Goal: Information Seeking & Learning: Compare options

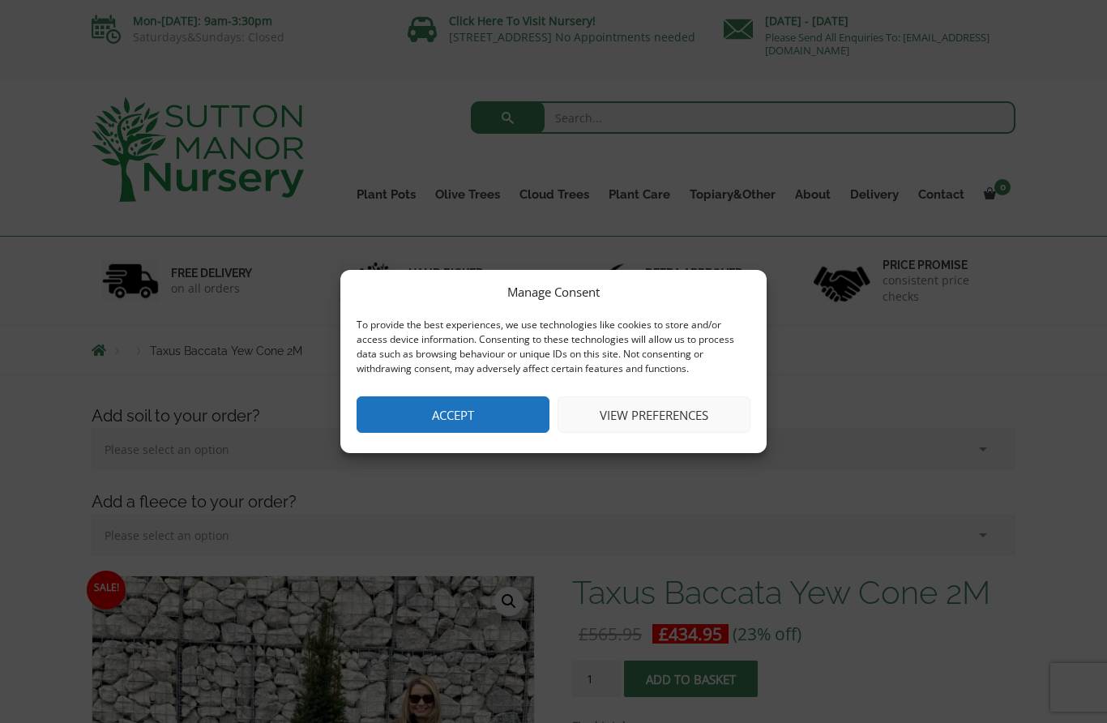
click at [429, 414] on button "Accept" at bounding box center [453, 414] width 193 height 36
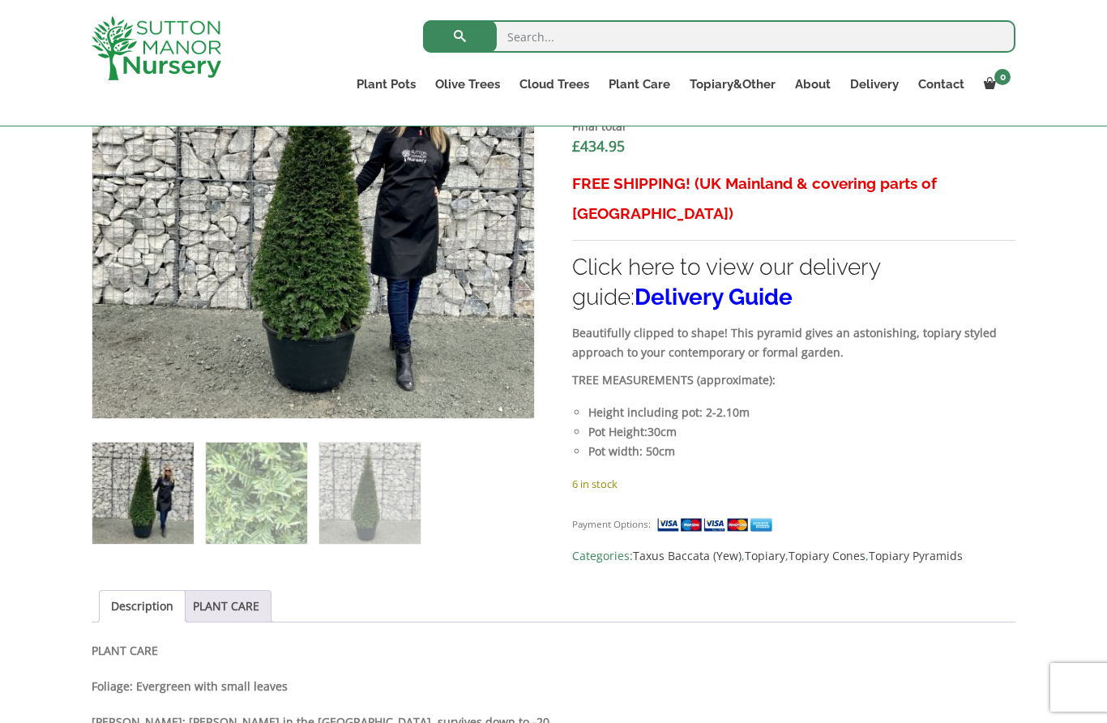
scroll to position [570, 0]
click at [0, 0] on link "Ilex Crenata Cloud Trees" at bounding box center [0, 0] width 0 height 0
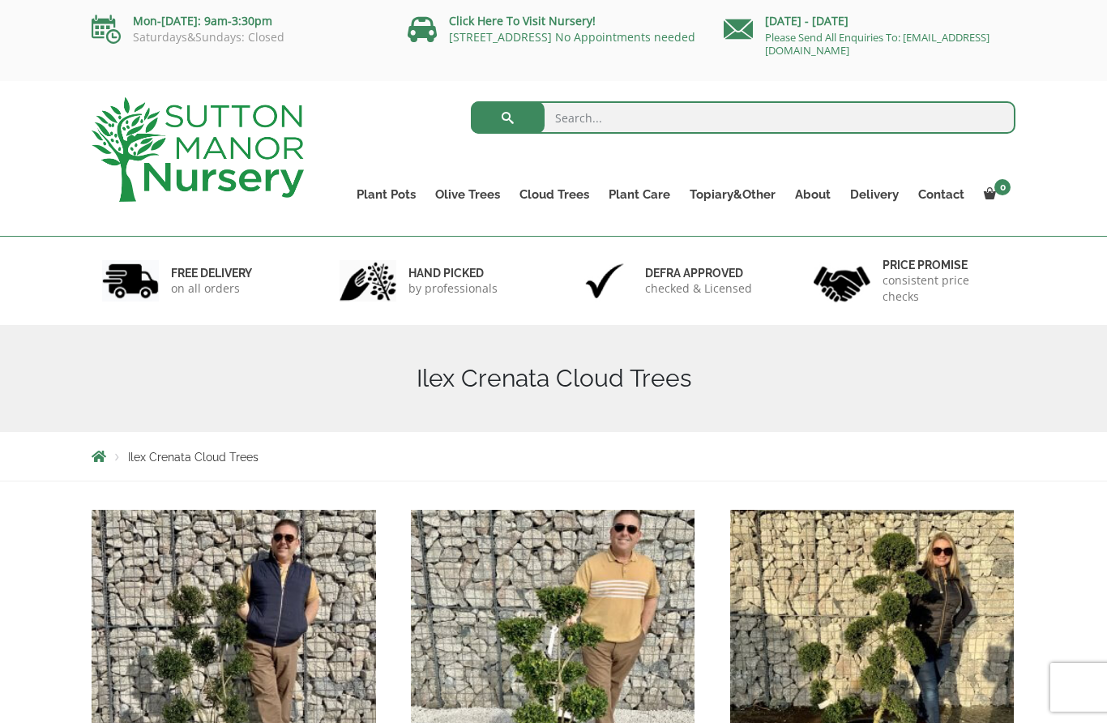
click at [0, 0] on link "Taxus Baccata (Yew)" at bounding box center [0, 0] width 0 height 0
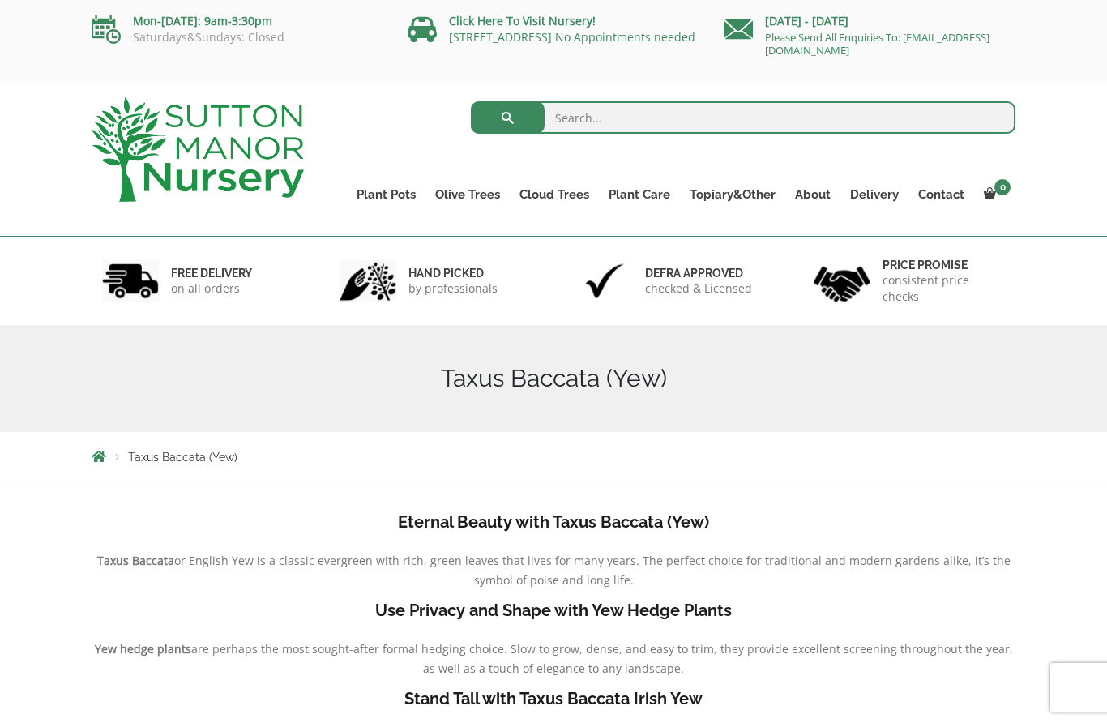
click at [0, 0] on link "Bay Trees (Laurus Nobilis)" at bounding box center [0, 0] width 0 height 0
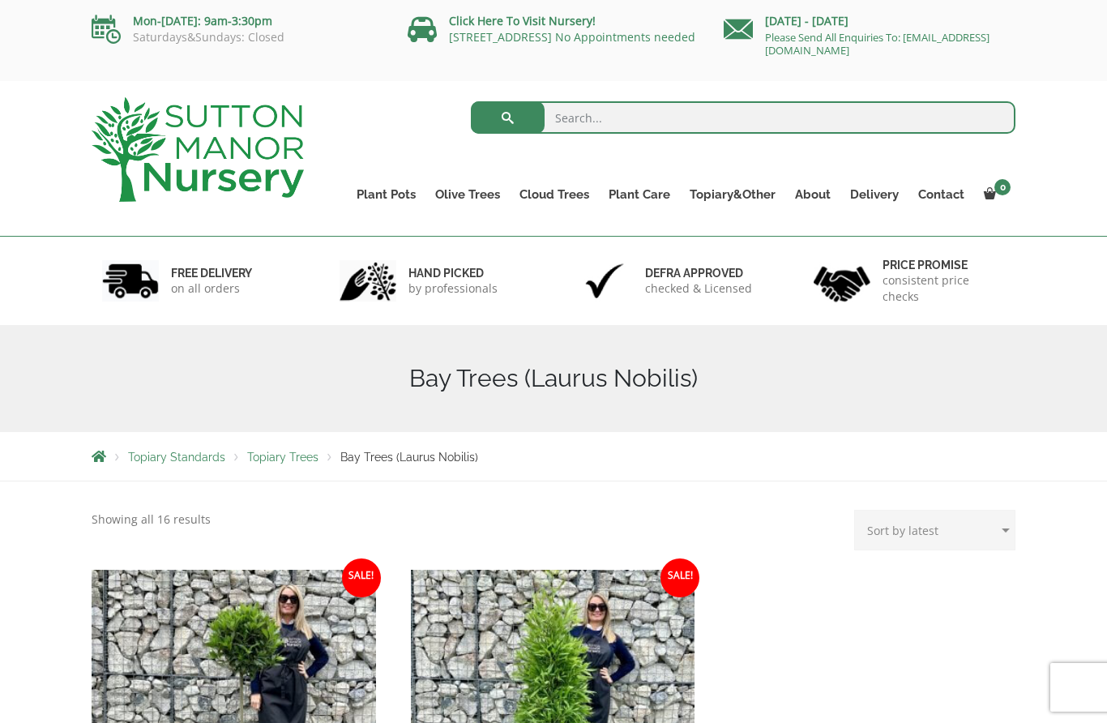
click at [0, 0] on link "Acers" at bounding box center [0, 0] width 0 height 0
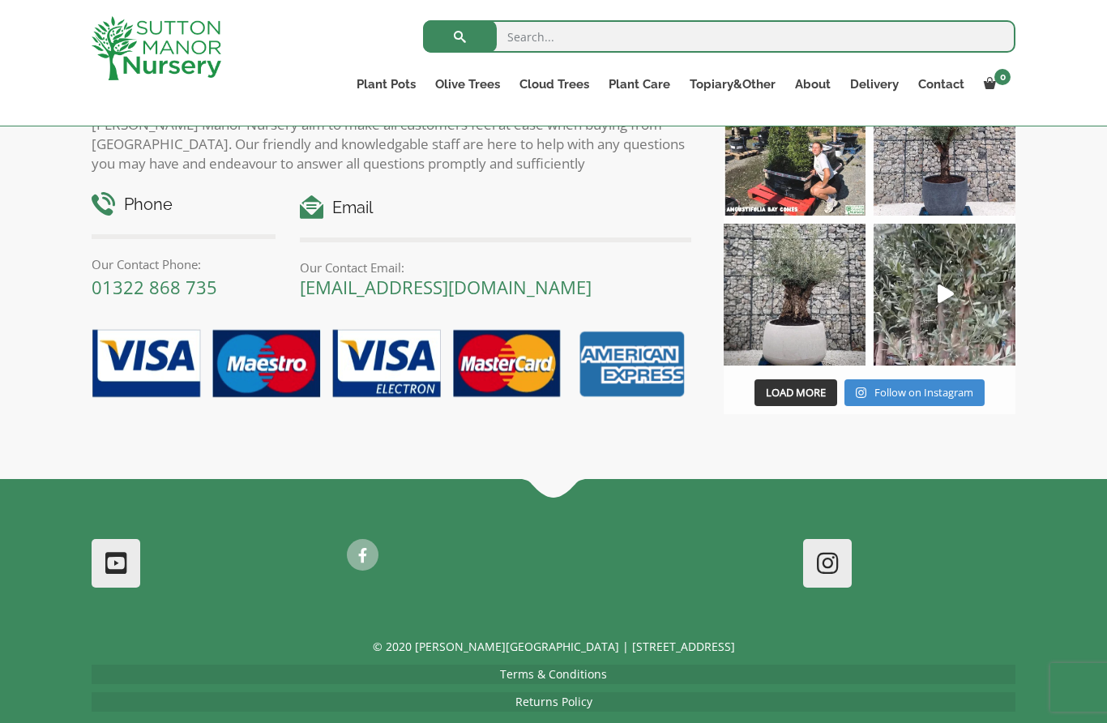
scroll to position [1298, 0]
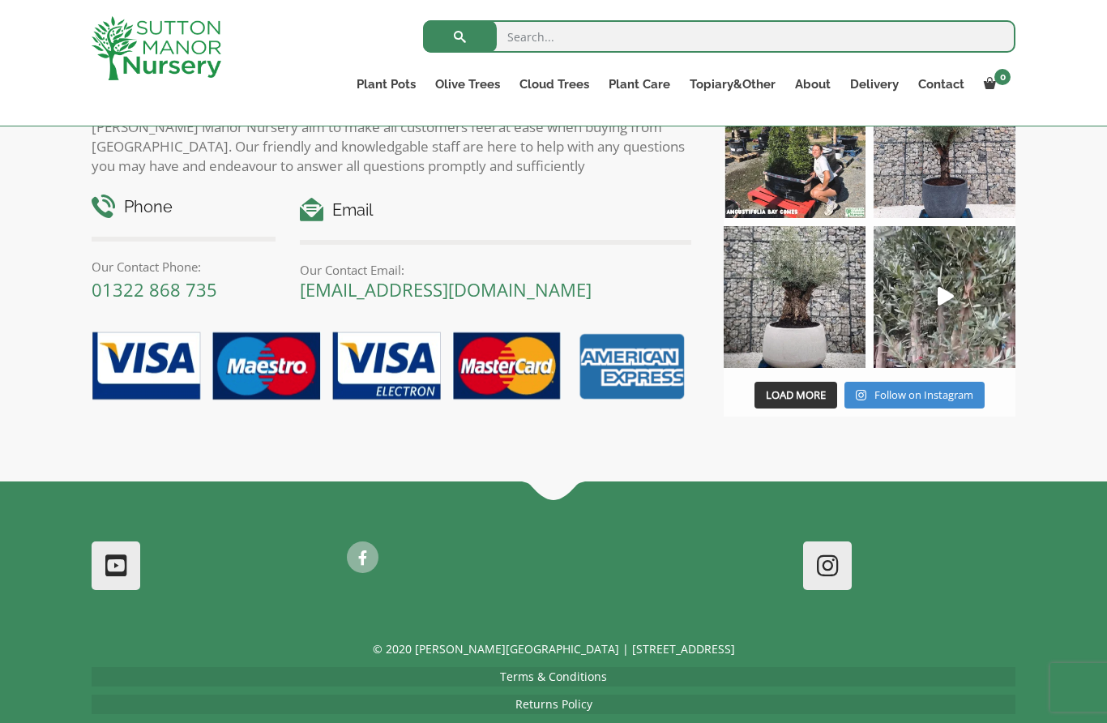
click at [1050, 552] on div at bounding box center [553, 570] width 1107 height 139
click at [1057, 537] on div at bounding box center [553, 570] width 1107 height 139
click at [0, 0] on link "Ligustrum Pom Poms" at bounding box center [0, 0] width 0 height 0
